Goal: Task Accomplishment & Management: Manage account settings

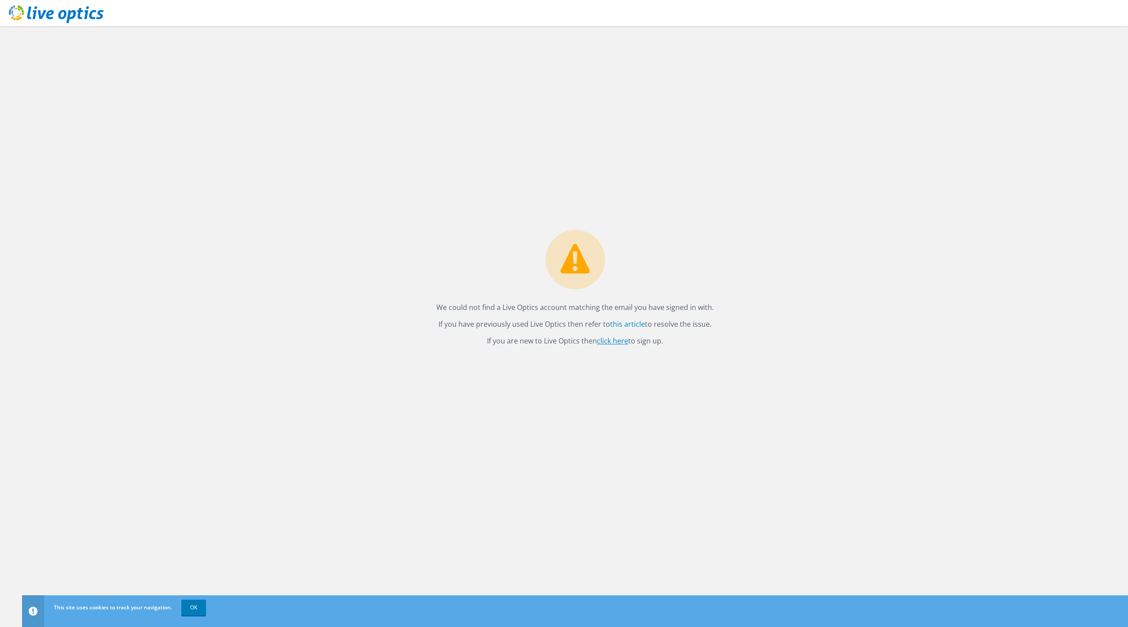
click at [613, 339] on link "click here" at bounding box center [612, 341] width 31 height 10
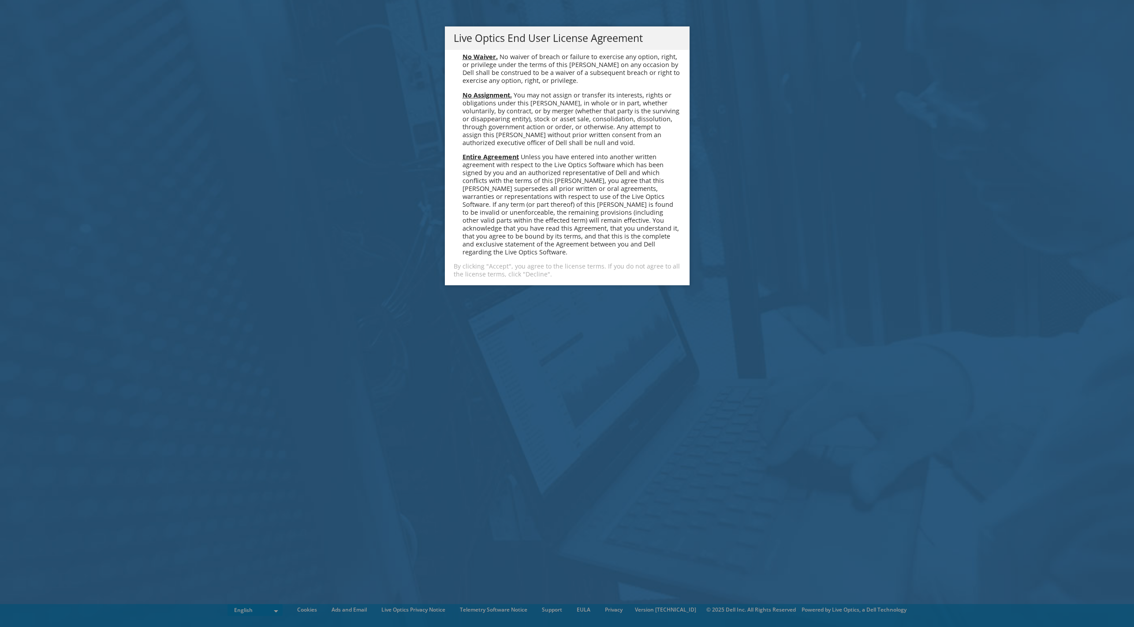
scroll to position [3334, 0]
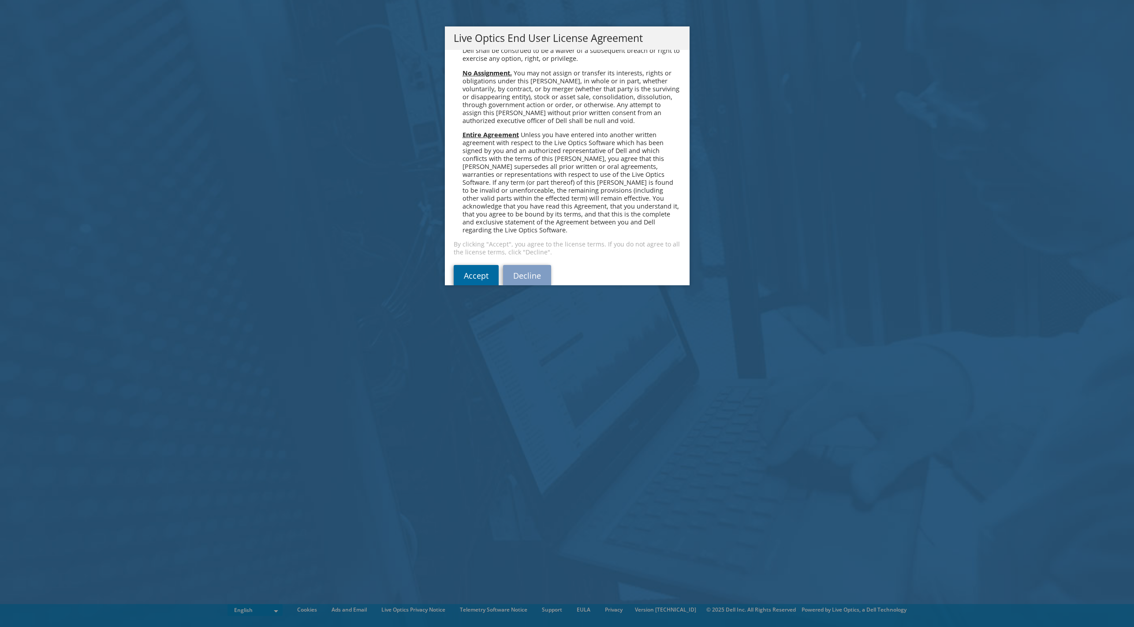
click at [478, 265] on link "Accept" at bounding box center [476, 275] width 45 height 21
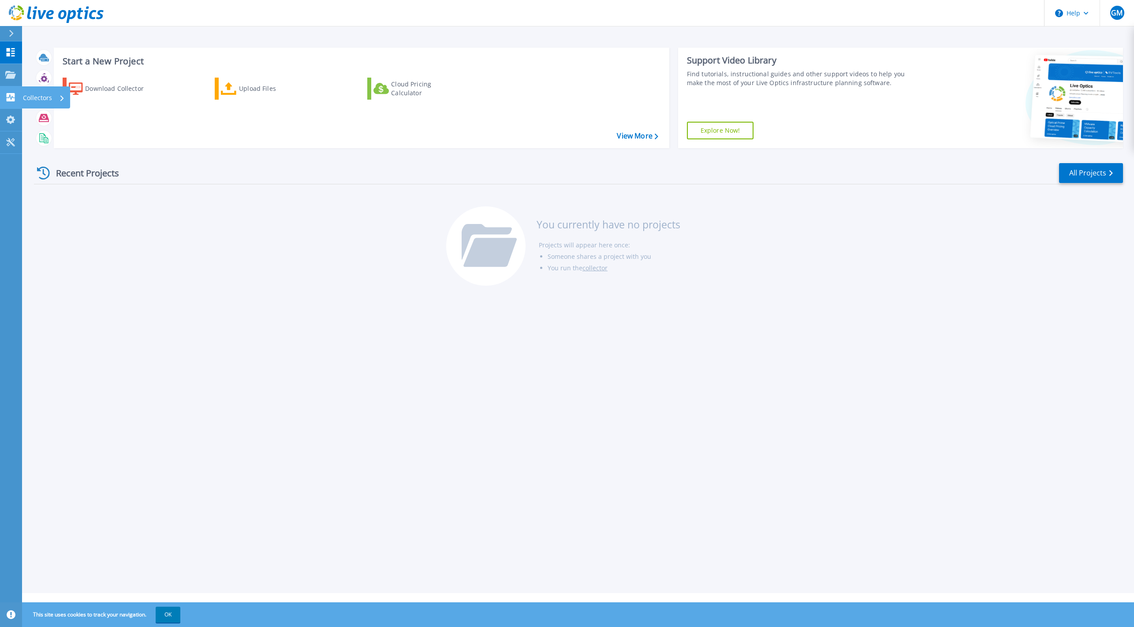
click at [9, 95] on icon at bounding box center [11, 97] width 8 height 8
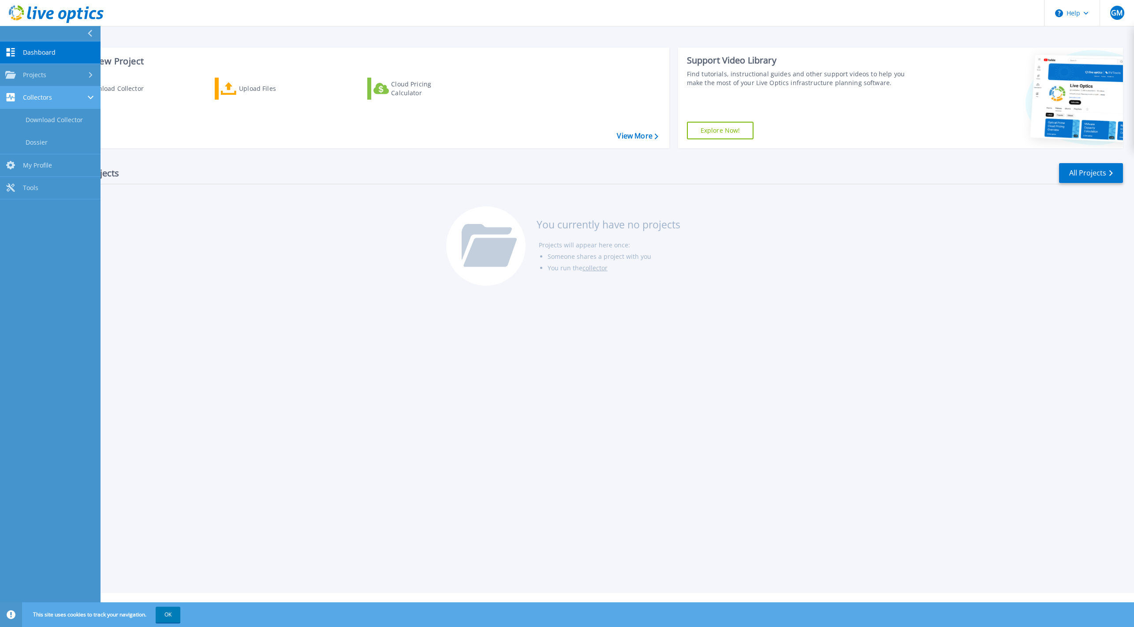
click at [9, 95] on icon at bounding box center [11, 97] width 8 height 8
click at [334, 246] on div "Recent Projects All Projects You currently have no projects Projects will appea…" at bounding box center [578, 224] width 1089 height 139
